Goal: Information Seeking & Learning: Learn about a topic

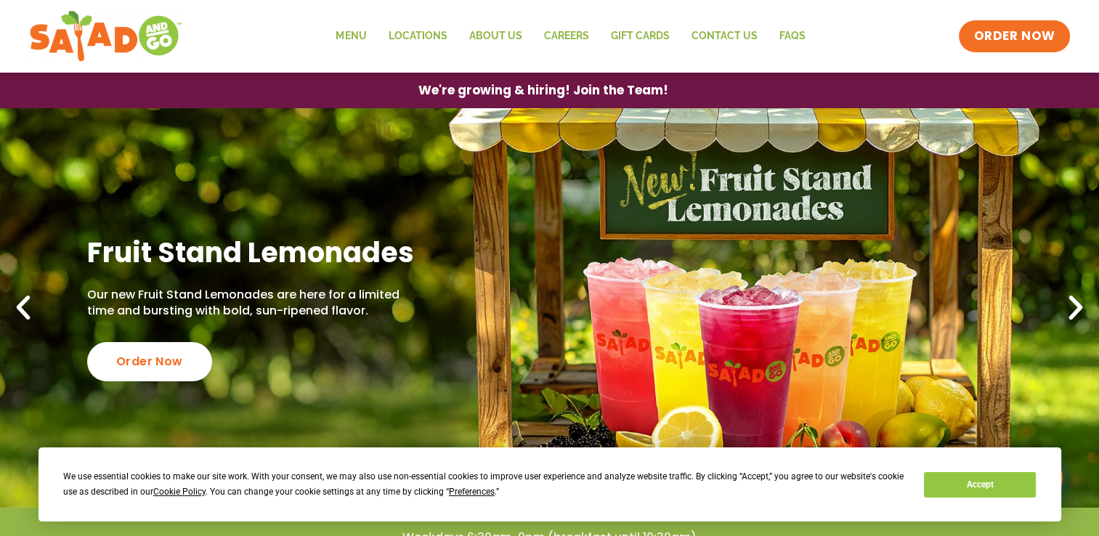
click at [1067, 295] on icon "Next slide" at bounding box center [1075, 308] width 32 height 32
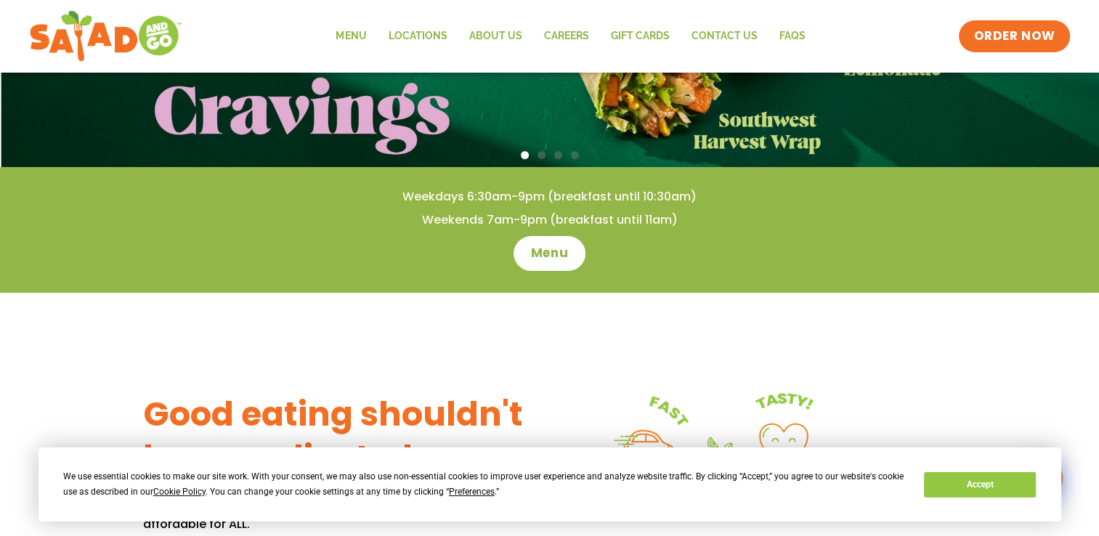
scroll to position [342, 0]
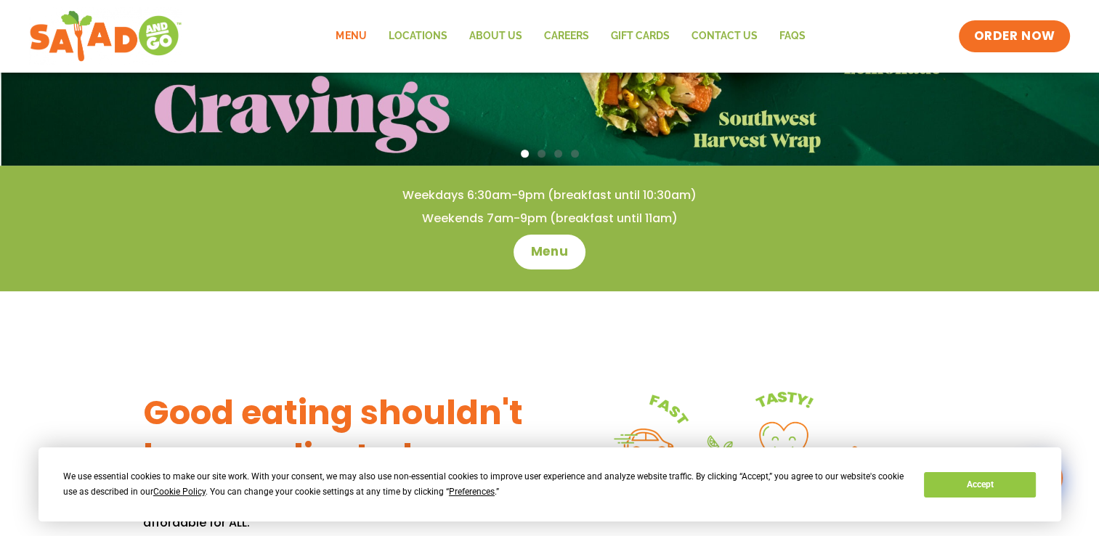
click at [351, 38] on link "Menu" at bounding box center [351, 36] width 52 height 33
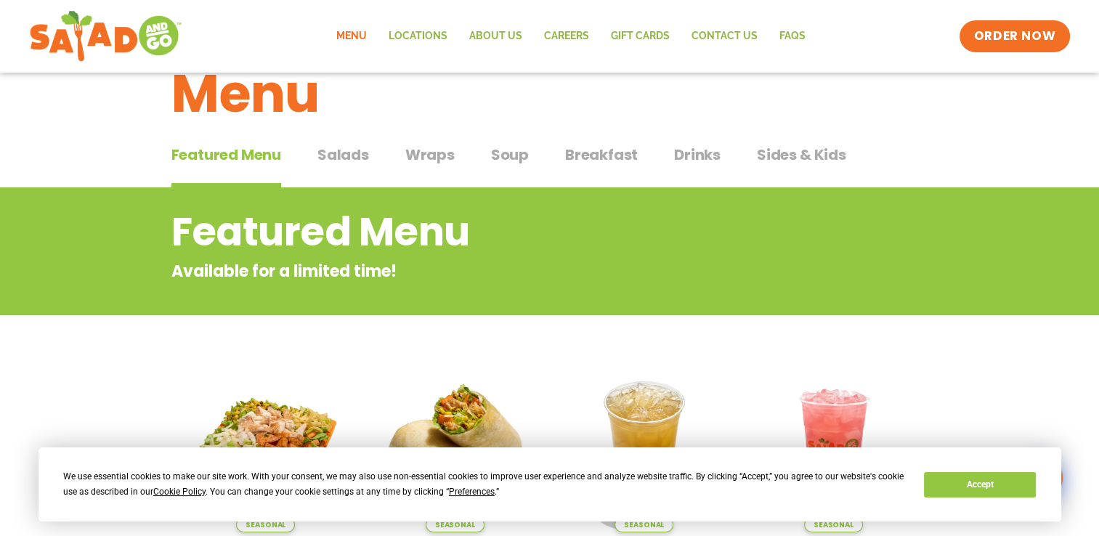
scroll to position [46, 0]
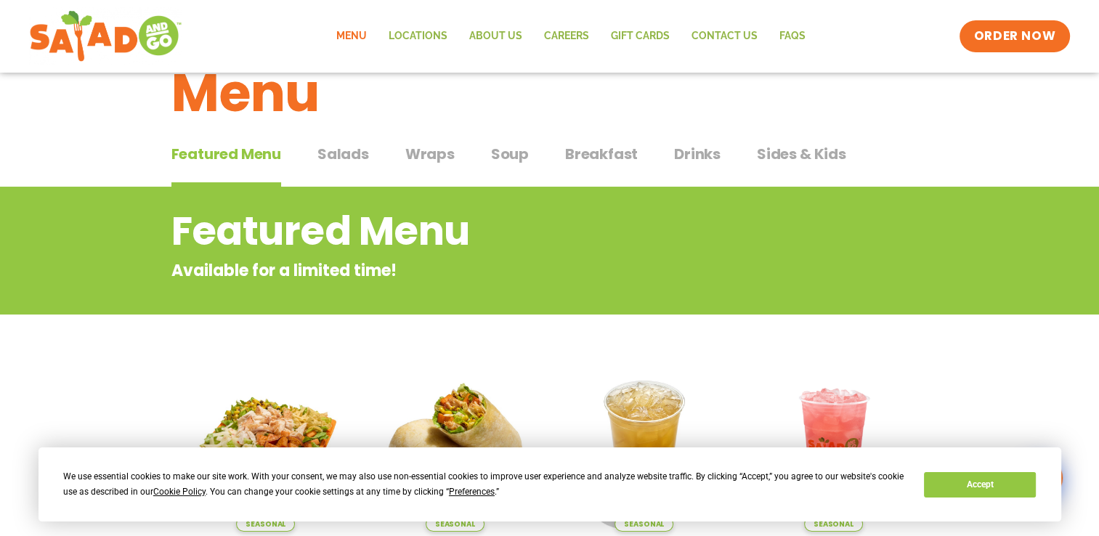
click at [500, 150] on span "Soup" at bounding box center [510, 154] width 38 height 22
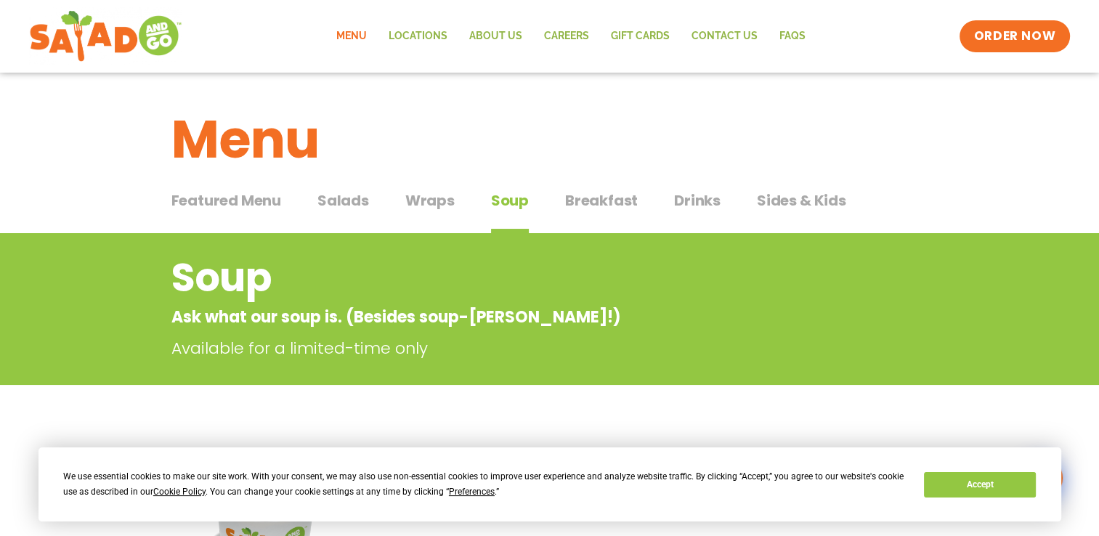
click at [358, 201] on span "Salads" at bounding box center [343, 201] width 52 height 22
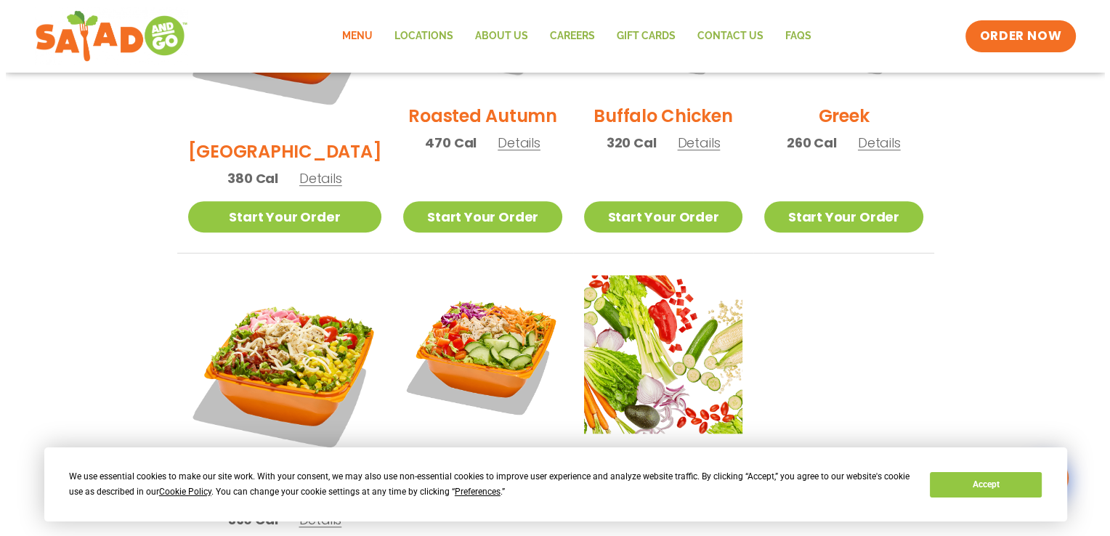
scroll to position [916, 0]
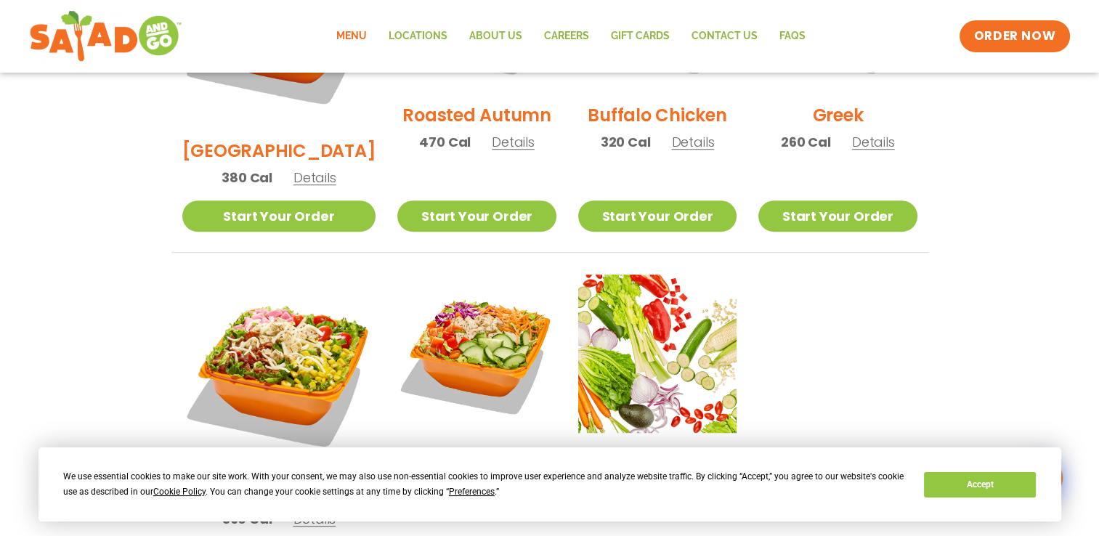
click at [305, 510] on span "Details" at bounding box center [314, 519] width 43 height 18
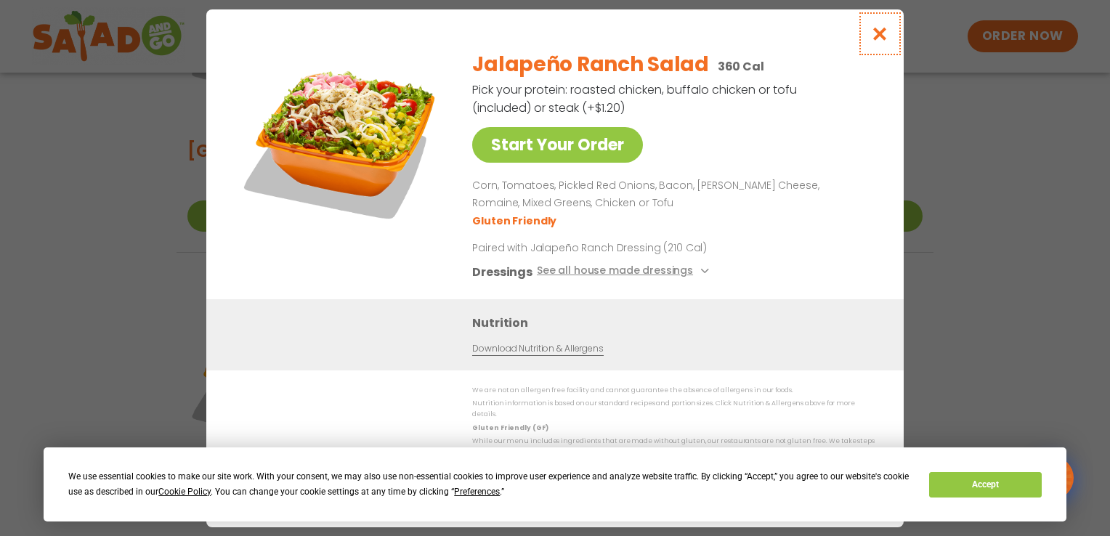
click at [882, 38] on icon "Close modal" at bounding box center [880, 33] width 18 height 15
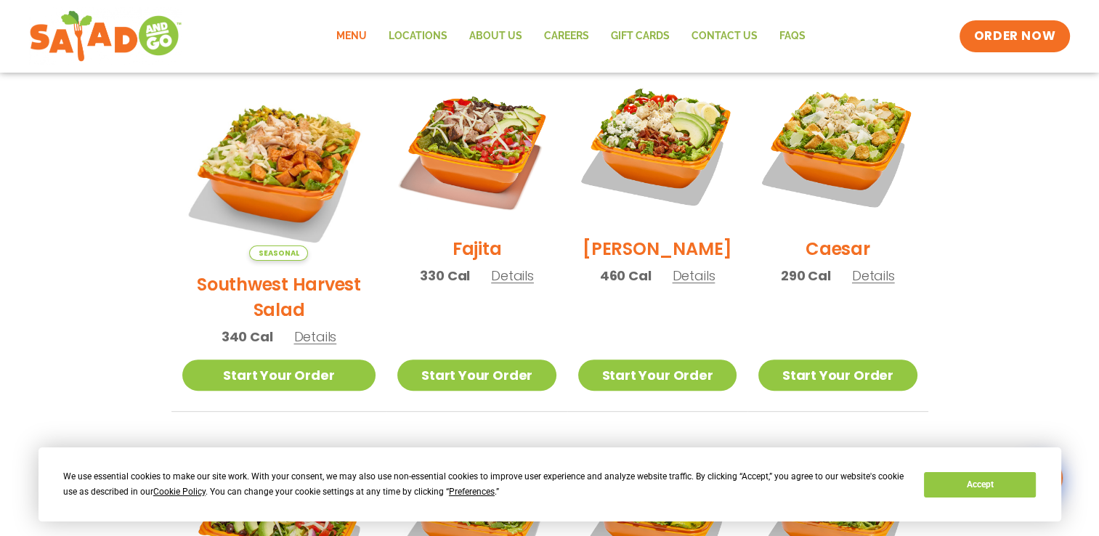
scroll to position [412, 0]
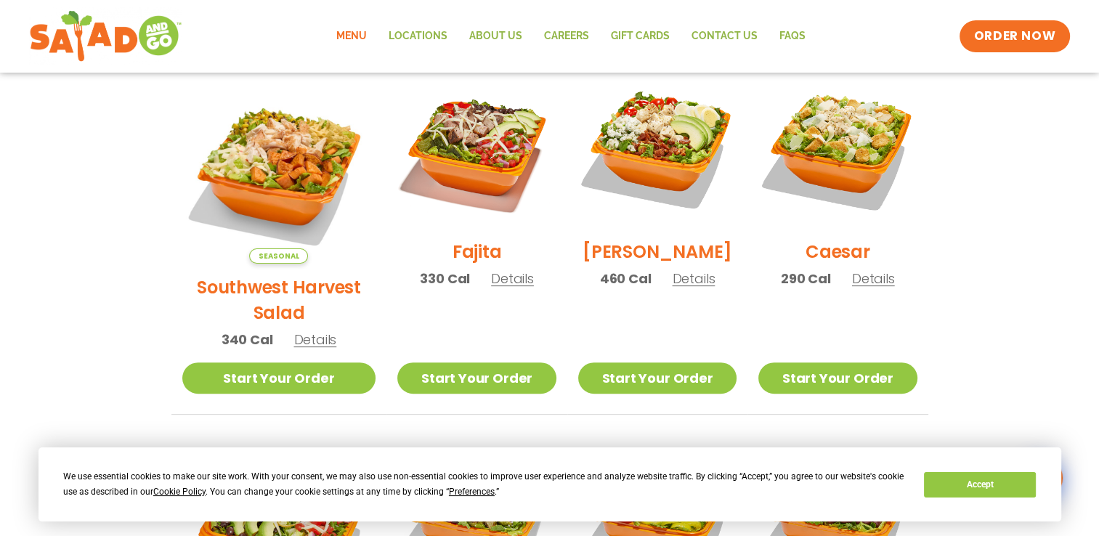
click at [641, 253] on h2 "[PERSON_NAME]" at bounding box center [657, 251] width 150 height 25
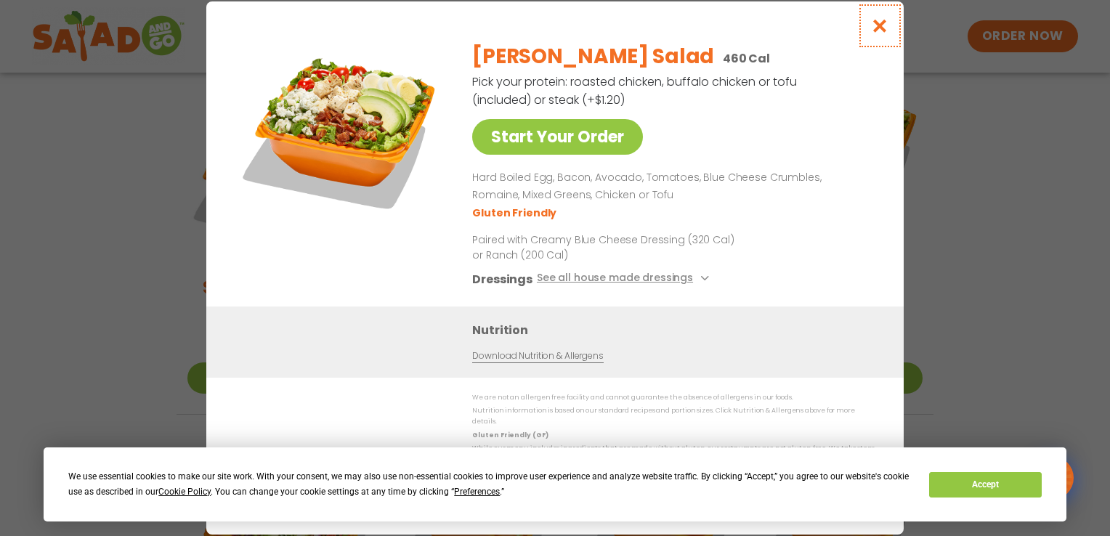
click at [890, 28] on button "Close modal" at bounding box center [879, 25] width 47 height 49
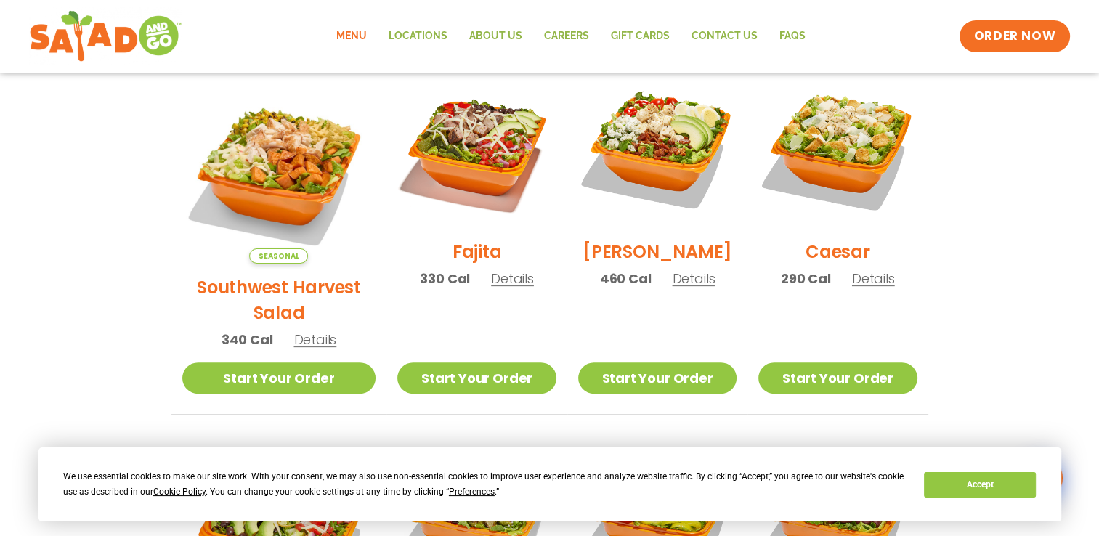
click at [478, 297] on div "Fajita 330 Cal Details" at bounding box center [476, 186] width 158 height 232
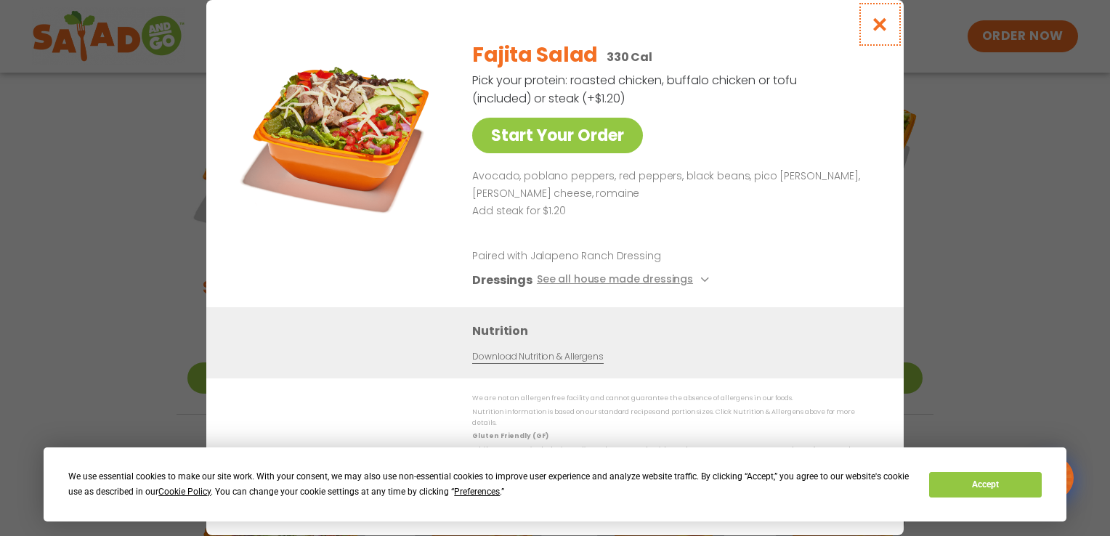
click at [881, 32] on icon "Close modal" at bounding box center [880, 24] width 18 height 15
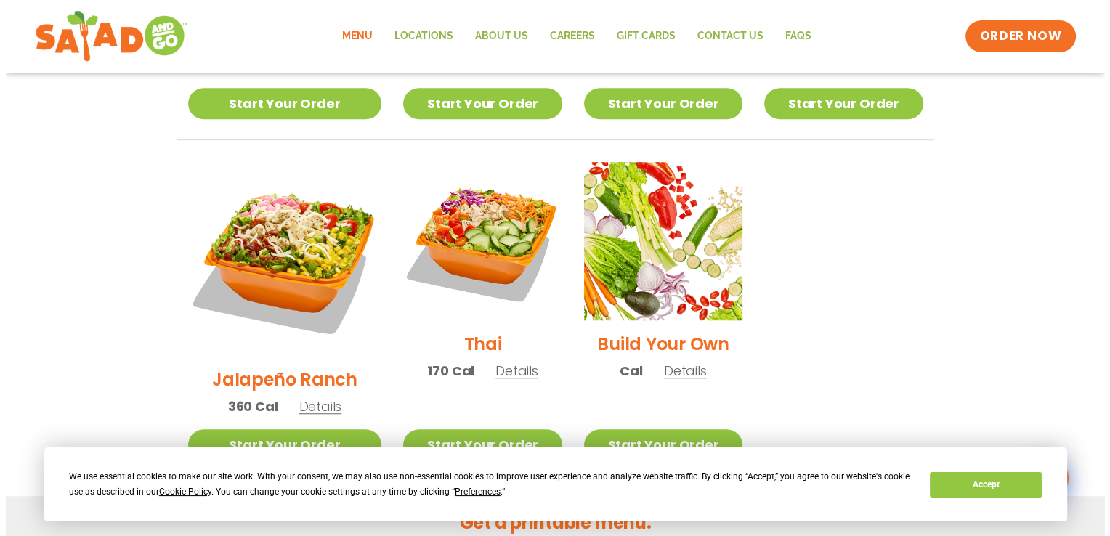
scroll to position [1042, 0]
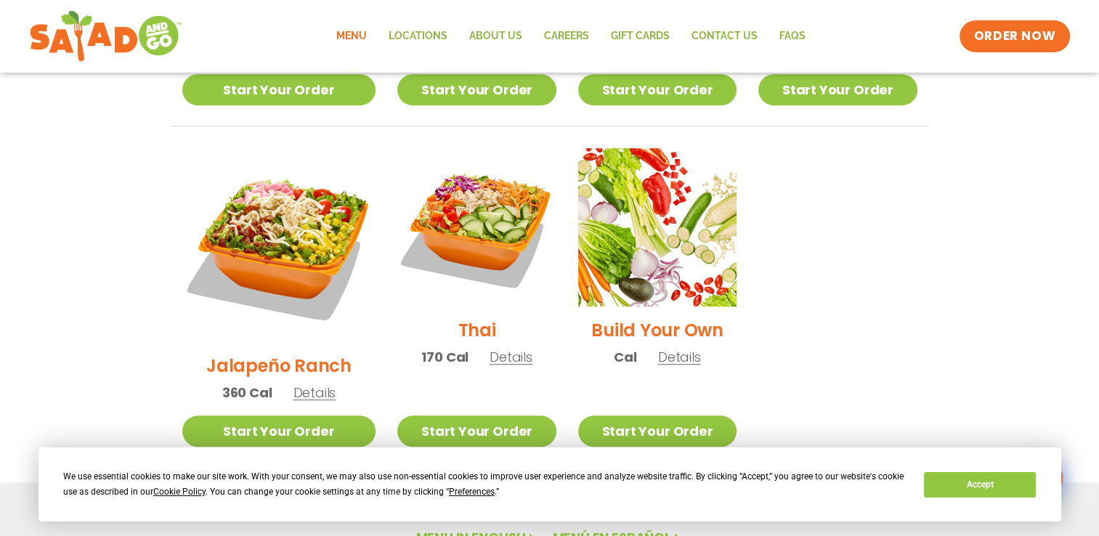
click at [306, 383] on span "Details" at bounding box center [314, 392] width 43 height 18
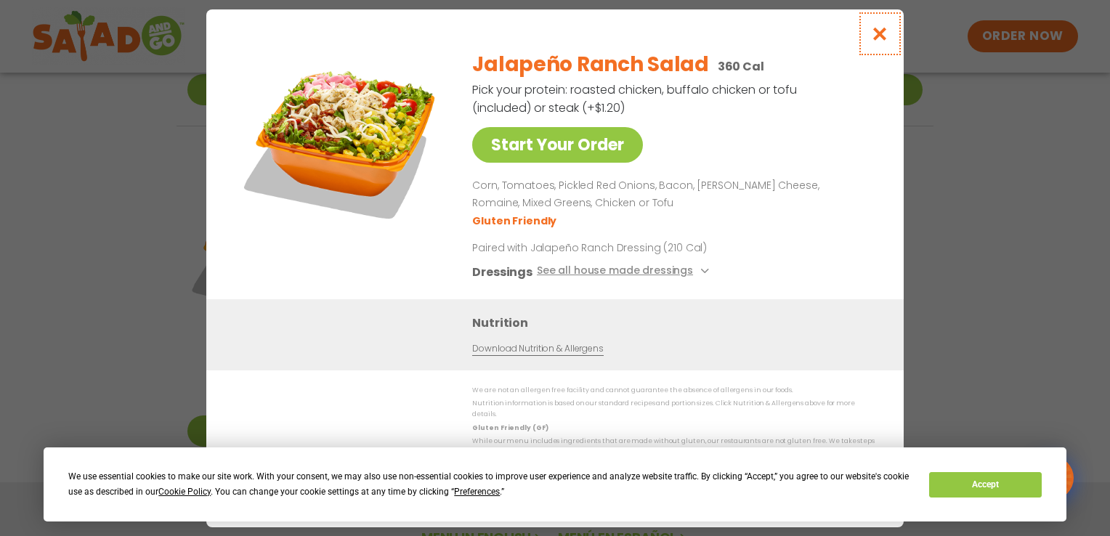
click at [880, 33] on icon "Close modal" at bounding box center [880, 33] width 18 height 15
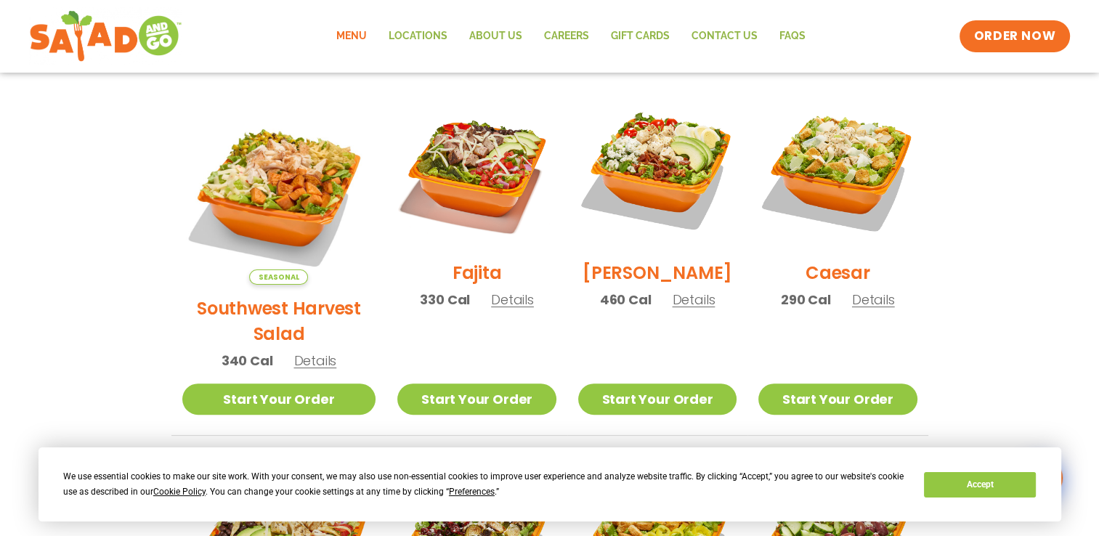
scroll to position [387, 0]
